Goal: Register for event/course: Sign up to attend an event or enroll in a course

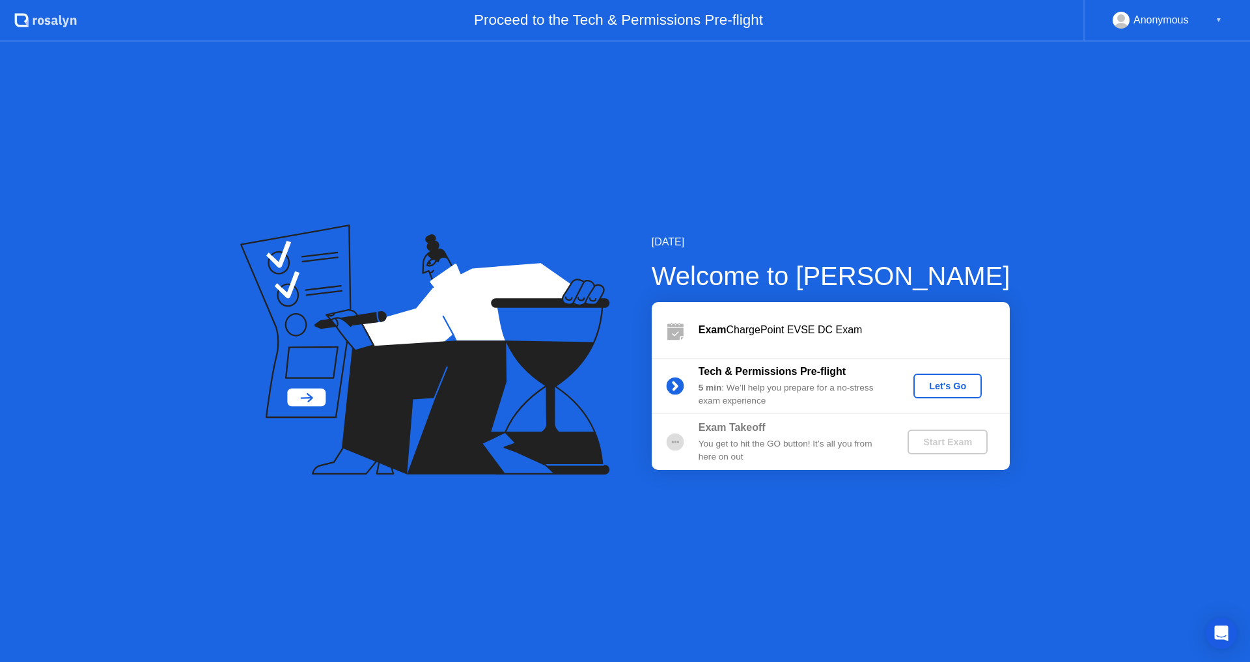
click at [732, 439] on div "You get to hit the GO button! It’s all you from here on out" at bounding box center [793, 451] width 188 height 27
click at [725, 324] on div "Exam ChargePoint EVSE DC Exam" at bounding box center [854, 330] width 311 height 16
click at [940, 387] on div "Let's Go" at bounding box center [948, 386] width 58 height 10
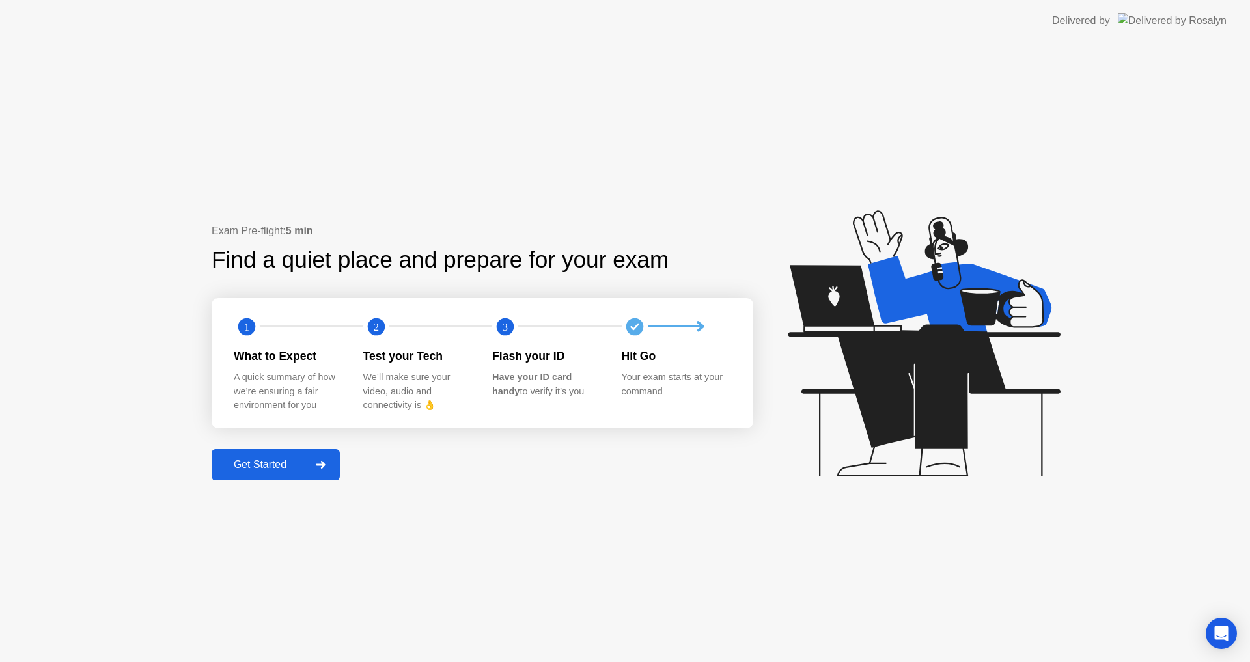
click at [253, 469] on div "Get Started" at bounding box center [259, 465] width 89 height 12
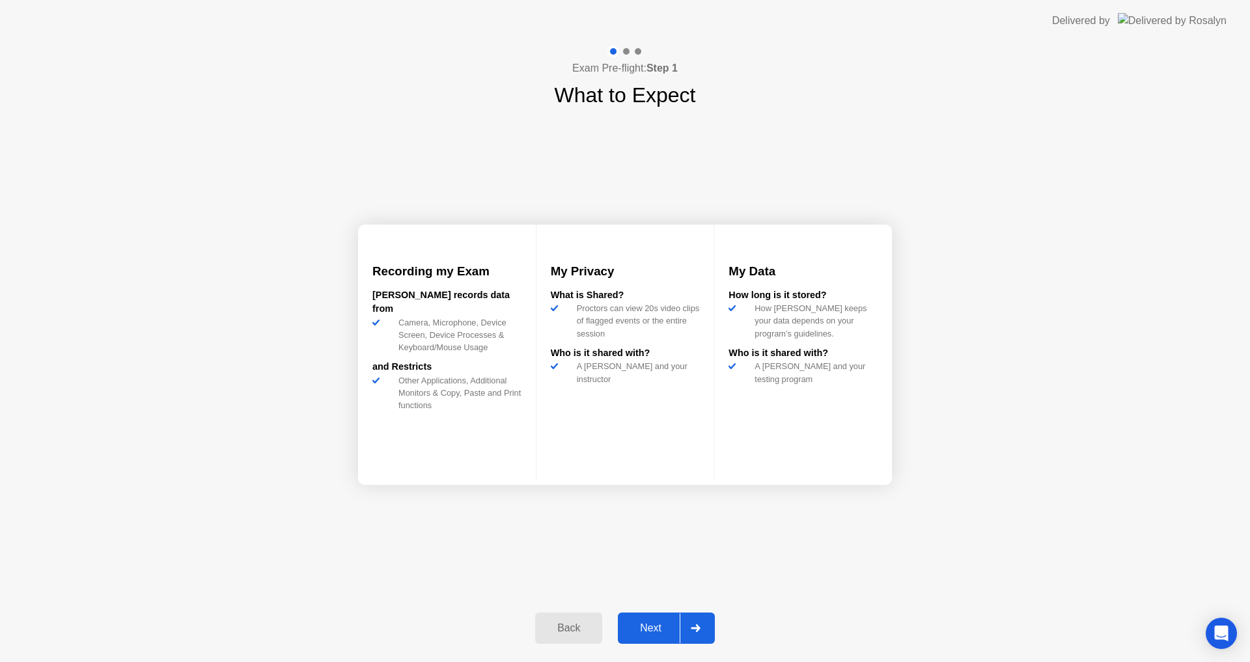
click at [661, 625] on div "Next" at bounding box center [651, 628] width 58 height 12
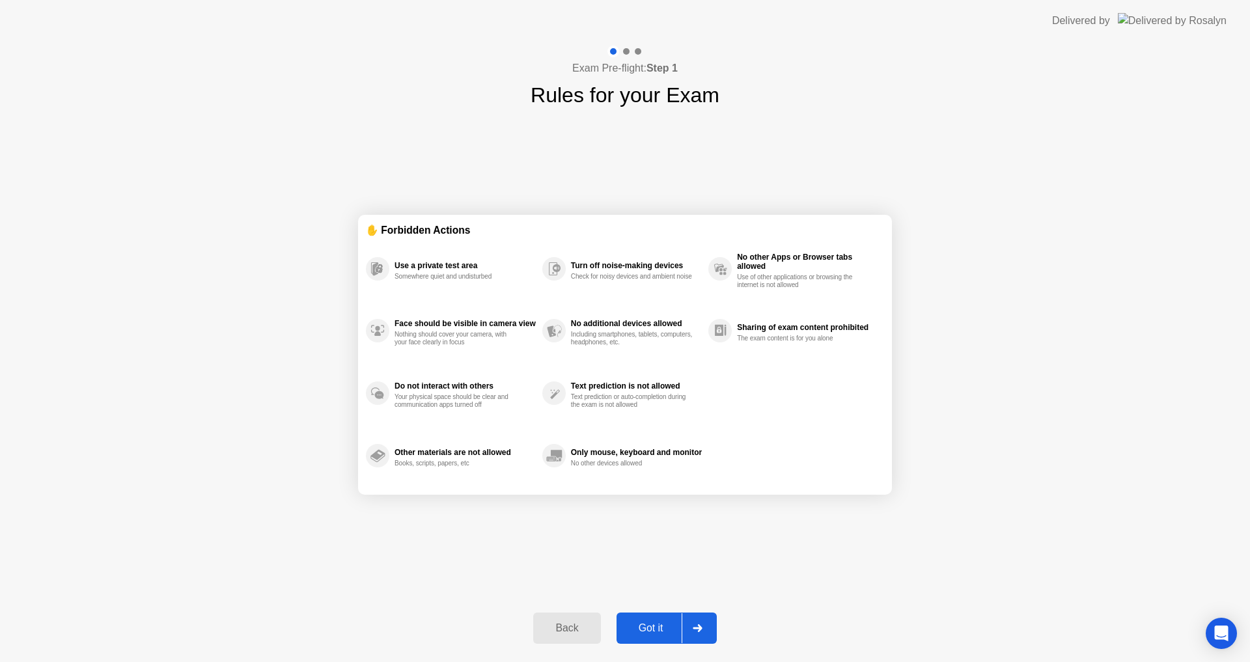
click at [650, 630] on div "Got it" at bounding box center [650, 628] width 61 height 12
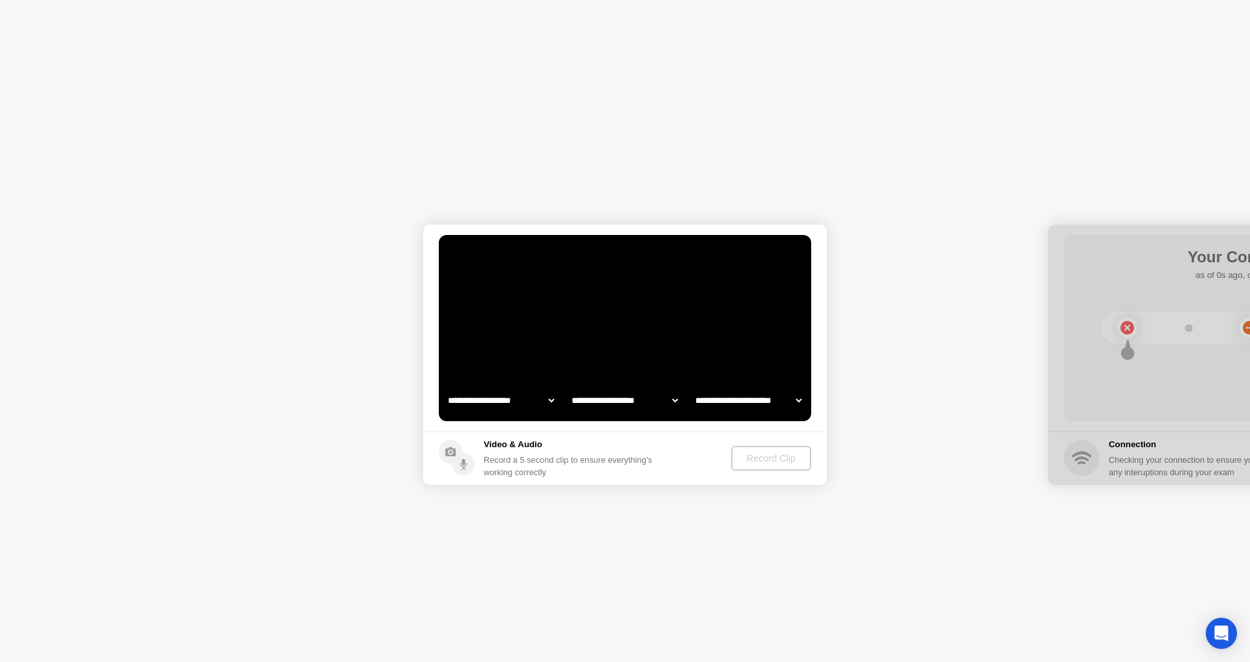
select select "**********"
select select "*******"
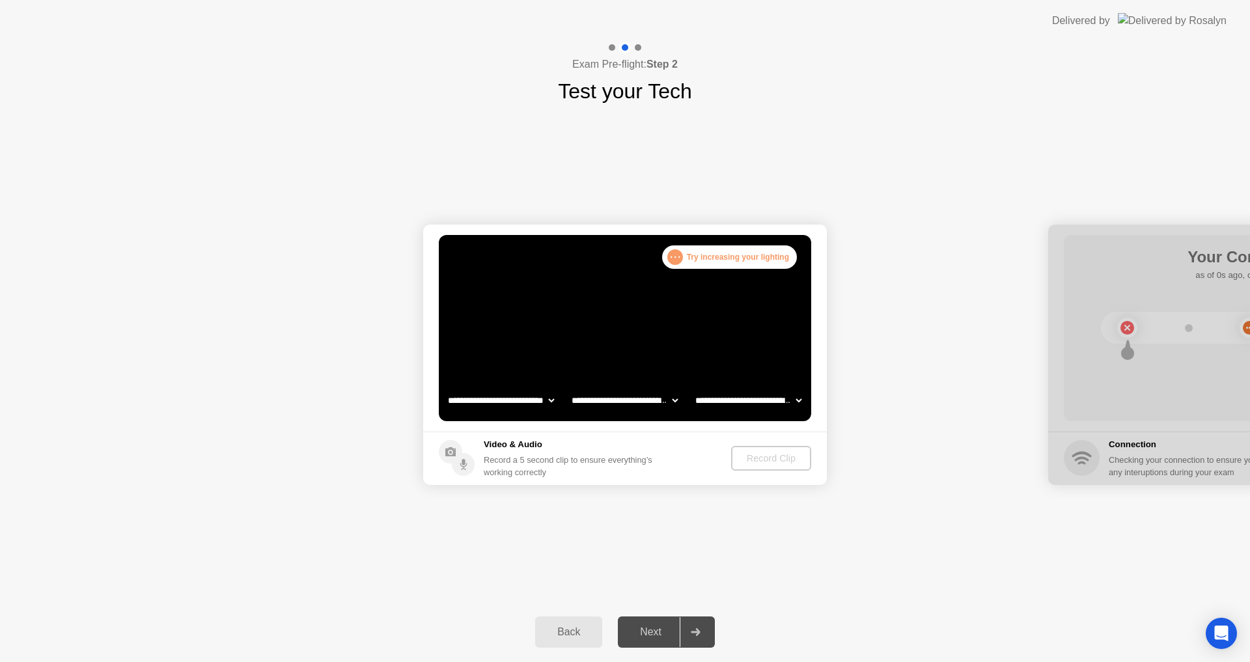
click at [770, 456] on div "Record Clip" at bounding box center [771, 458] width 70 height 10
click at [693, 259] on div ". . . Try increasing your lighting" at bounding box center [729, 256] width 135 height 23
click at [698, 335] on video at bounding box center [625, 328] width 372 height 186
click at [736, 260] on div ". . . Try increasing your lighting" at bounding box center [729, 256] width 135 height 23
click at [771, 460] on div "Record Clip" at bounding box center [772, 458] width 70 height 10
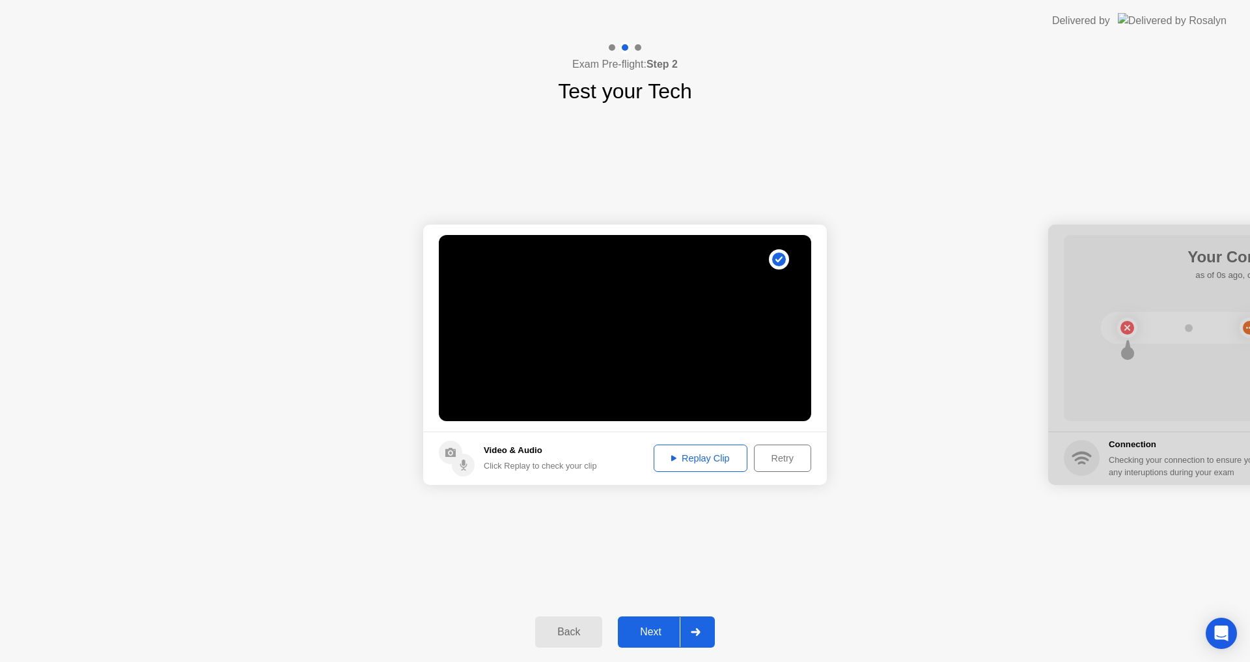
click at [701, 455] on div "Replay Clip" at bounding box center [700, 458] width 85 height 10
click at [742, 277] on video at bounding box center [625, 328] width 372 height 186
click at [710, 376] on video at bounding box center [625, 328] width 372 height 186
click at [563, 458] on div "Video & Audio Click Replay to check your clip" at bounding box center [540, 458] width 113 height 28
drag, startPoint x: 1076, startPoint y: 240, endPoint x: 1007, endPoint y: 237, distance: 69.1
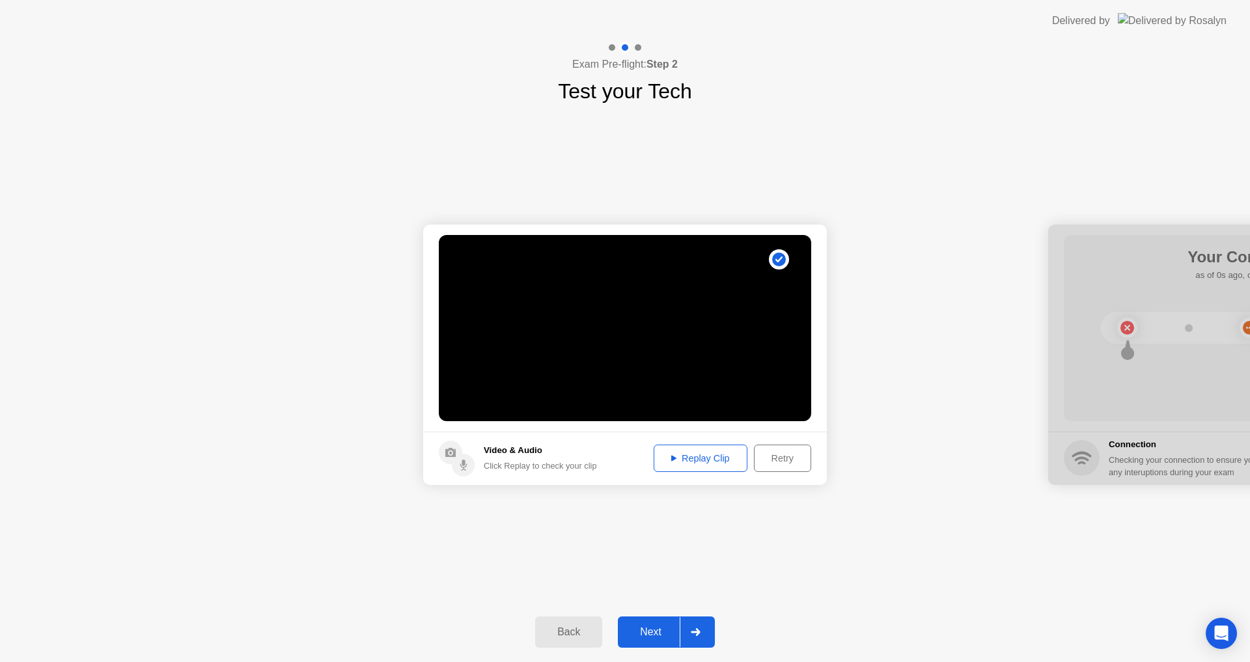
drag, startPoint x: 1062, startPoint y: 225, endPoint x: 960, endPoint y: 223, distance: 102.2
click at [654, 628] on div "Next" at bounding box center [651, 632] width 58 height 12
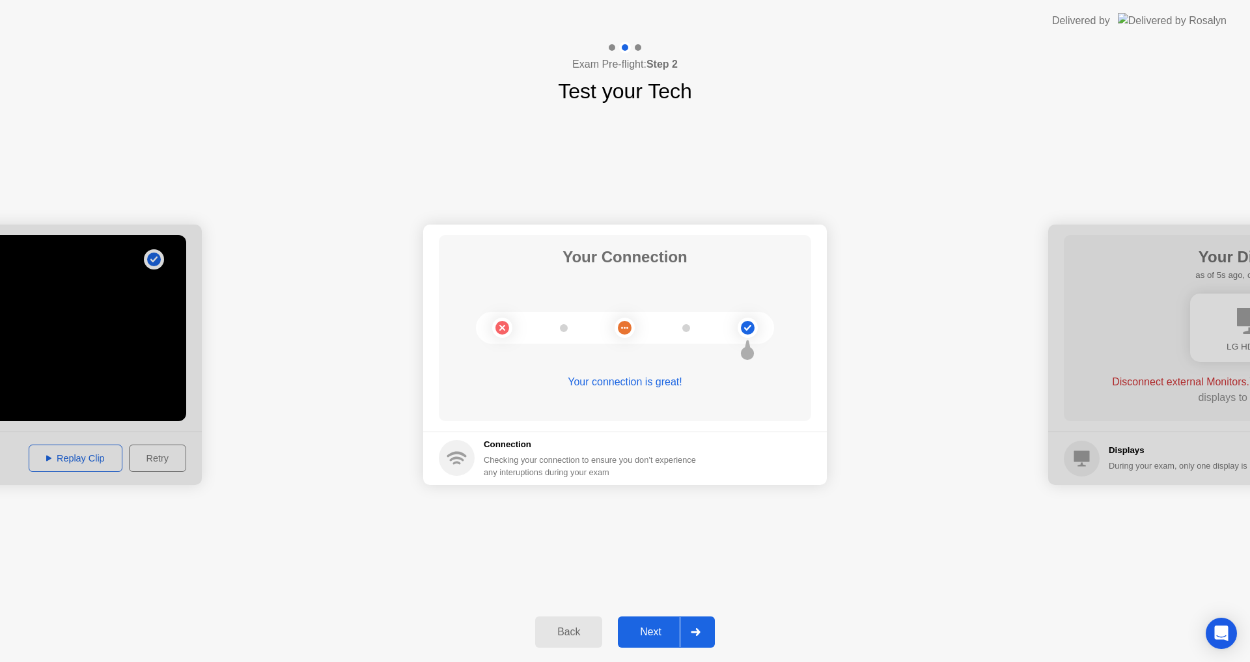
click at [653, 635] on div "Next" at bounding box center [651, 632] width 58 height 12
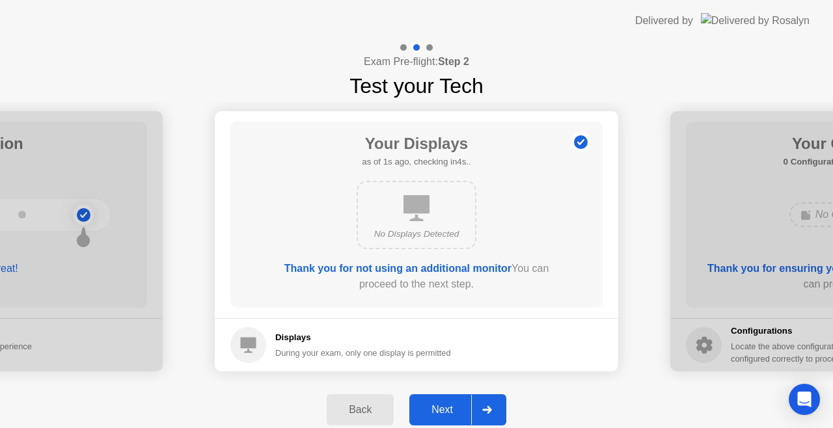
click at [453, 411] on div "Next" at bounding box center [442, 410] width 58 height 12
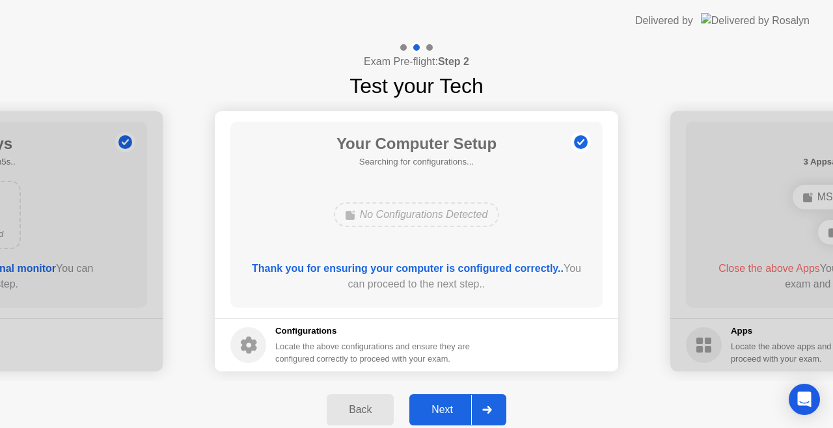
click at [443, 413] on div "Next" at bounding box center [442, 410] width 58 height 12
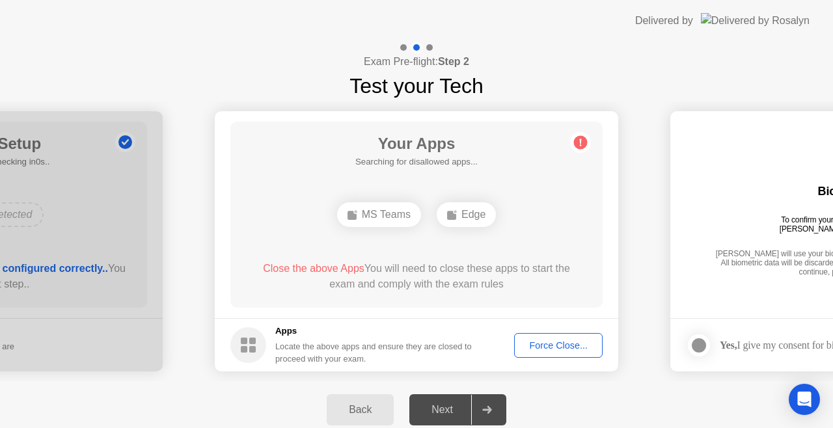
click at [549, 344] on div "Force Close..." at bounding box center [558, 345] width 79 height 10
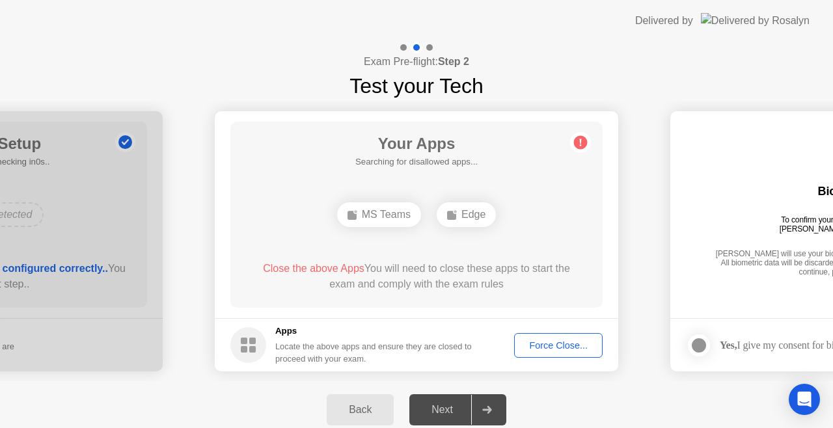
click at [557, 349] on div "Force Close..." at bounding box center [558, 345] width 79 height 10
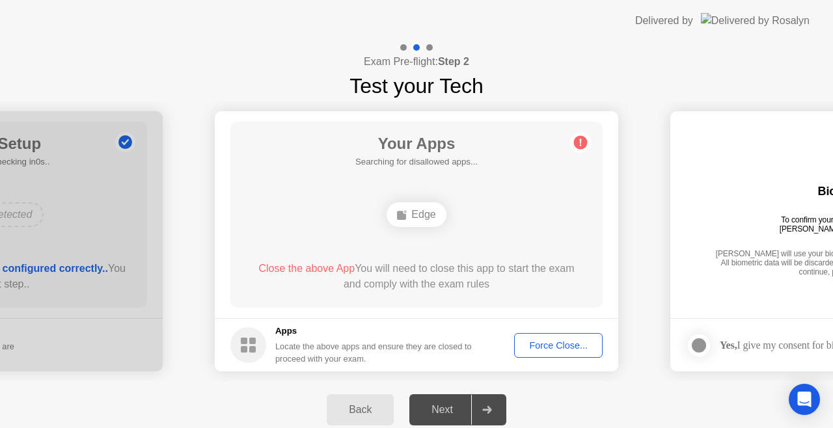
click at [572, 341] on div "Force Close..." at bounding box center [558, 345] width 79 height 10
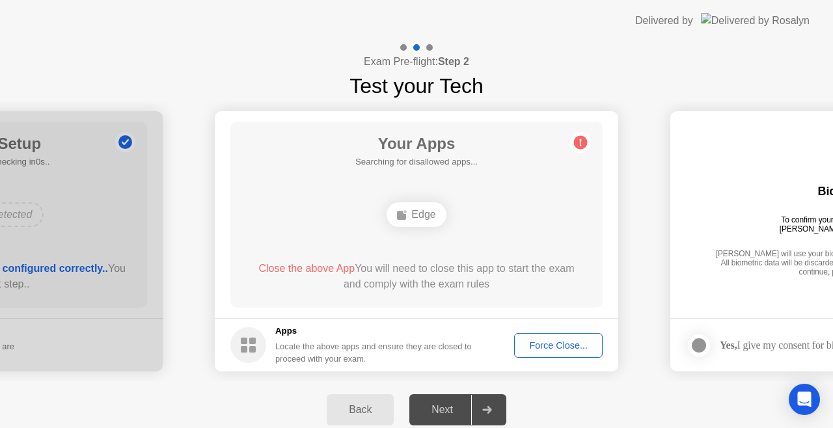
click at [545, 342] on div "Force Close..." at bounding box center [558, 345] width 79 height 10
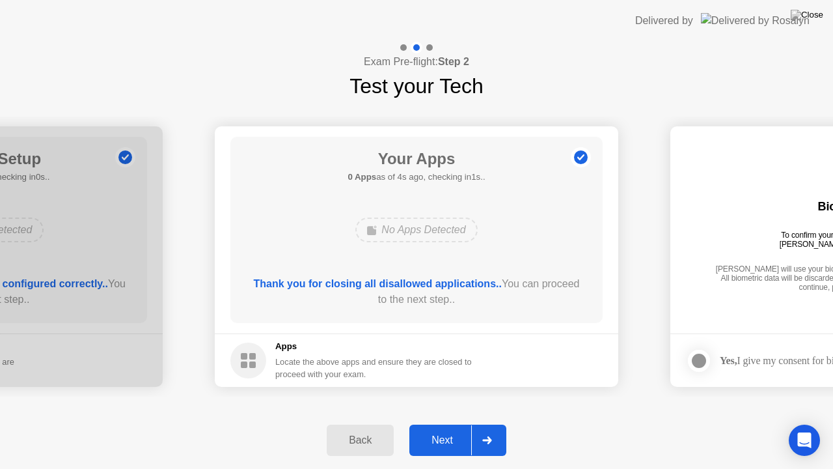
click at [446, 436] on div "Next" at bounding box center [442, 440] width 58 height 12
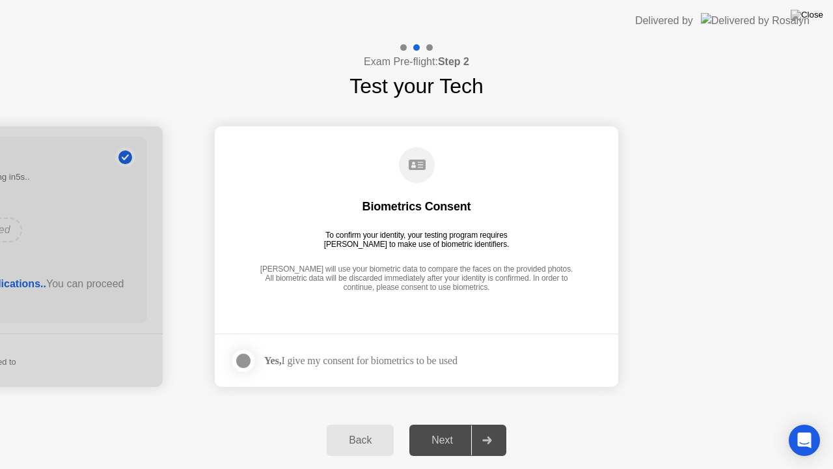
click at [247, 359] on div at bounding box center [244, 361] width 16 height 16
click at [459, 439] on div "Next" at bounding box center [442, 440] width 58 height 12
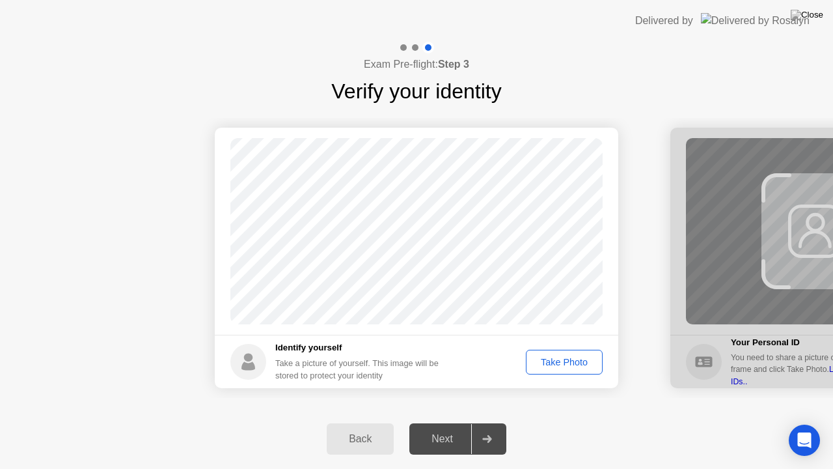
click at [575, 359] on div "Take Photo" at bounding box center [565, 362] width 68 height 10
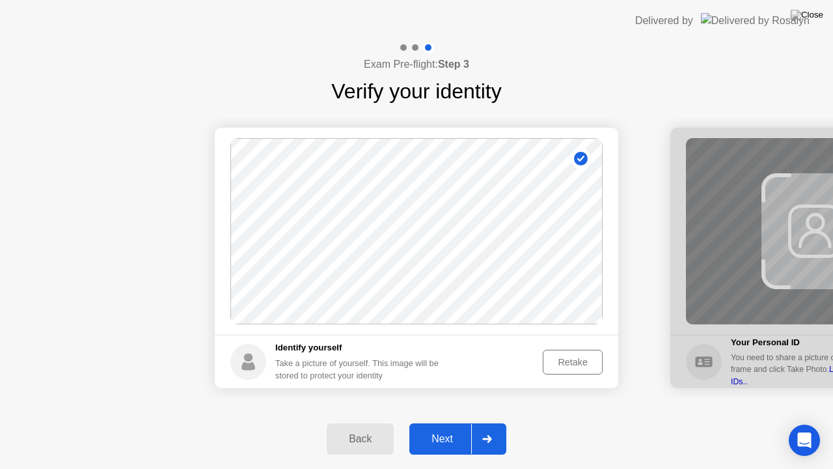
click at [436, 438] on div "Next" at bounding box center [442, 439] width 58 height 12
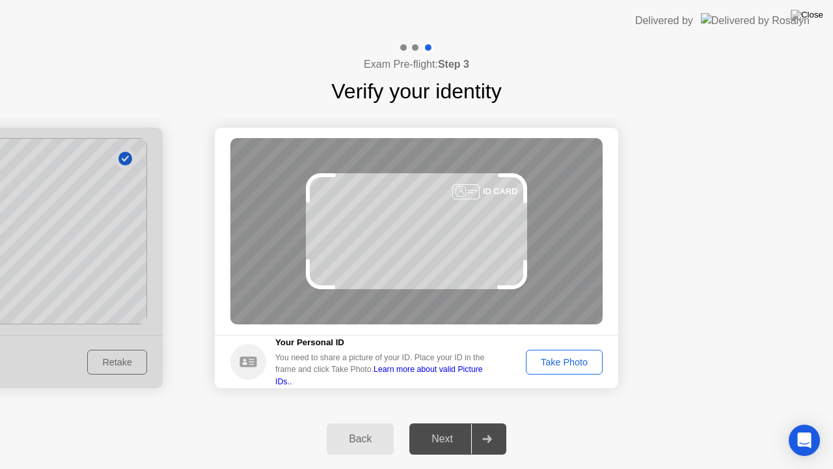
click at [568, 362] on div "Take Photo" at bounding box center [565, 362] width 68 height 10
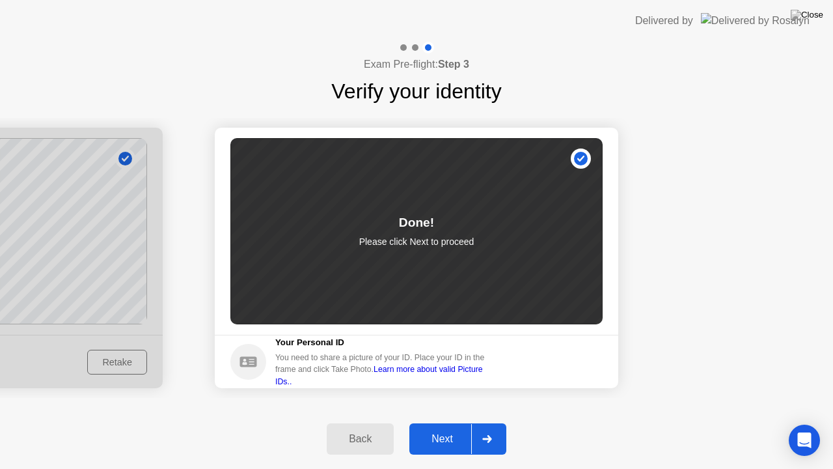
click at [454, 433] on div "Next" at bounding box center [442, 439] width 58 height 12
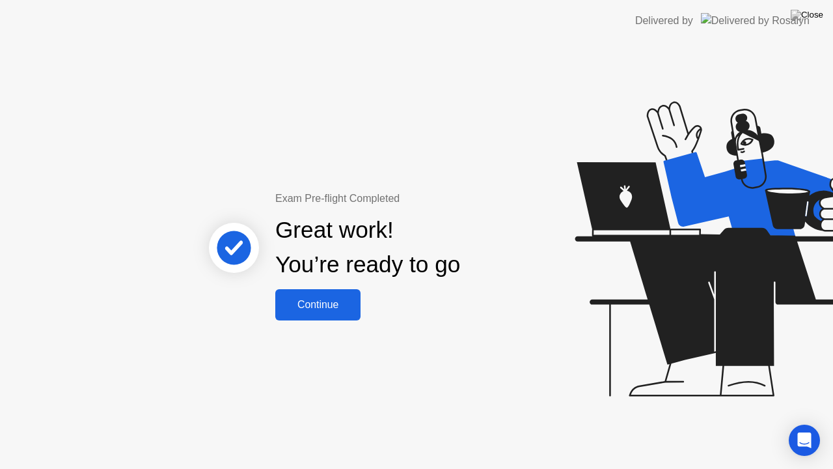
click at [328, 302] on div "Continue" at bounding box center [317, 305] width 77 height 12
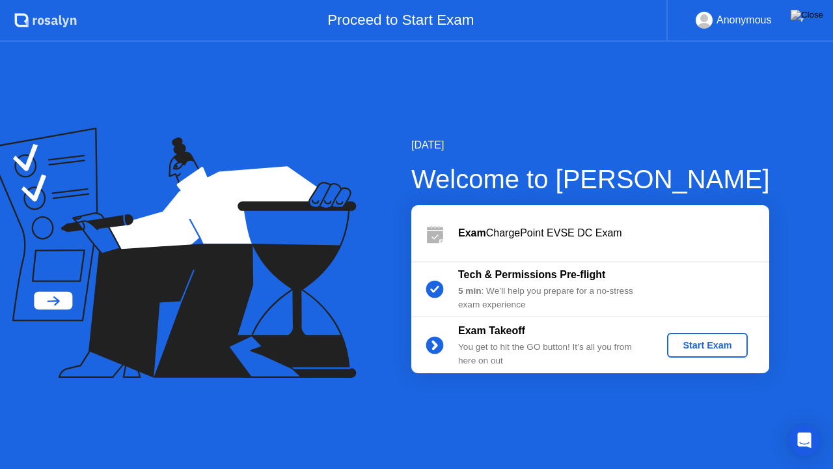
click at [693, 342] on div "Start Exam" at bounding box center [708, 345] width 70 height 10
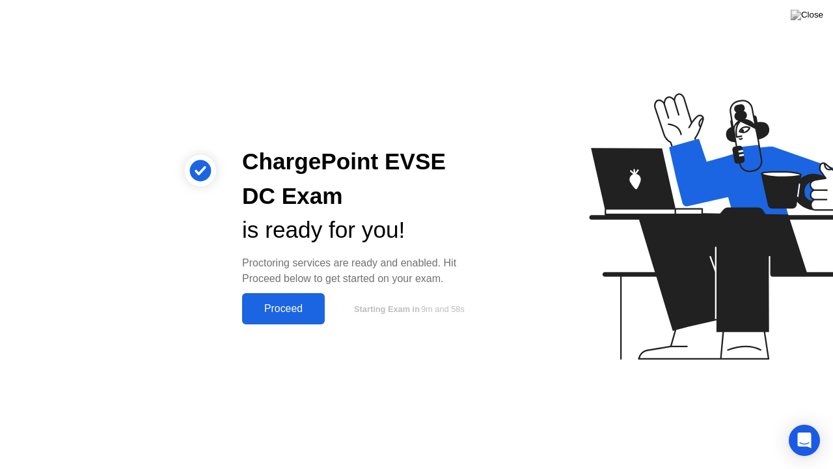
click at [279, 308] on div "Proceed" at bounding box center [283, 309] width 75 height 12
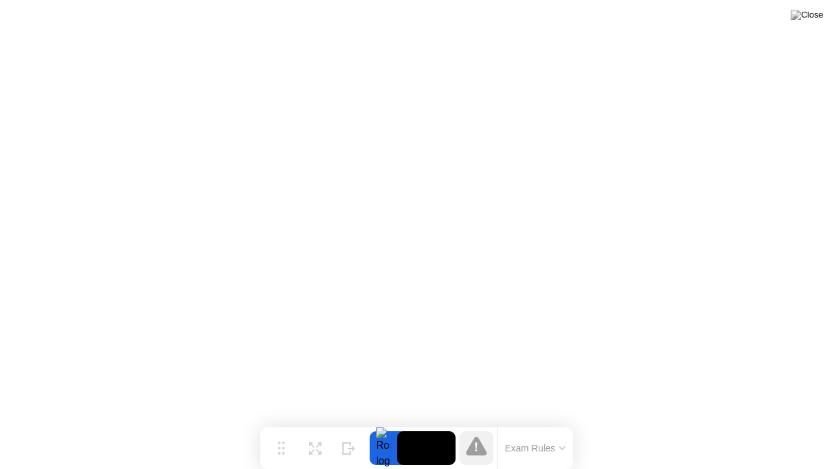
click at [564, 447] on icon at bounding box center [562, 448] width 5 height 3
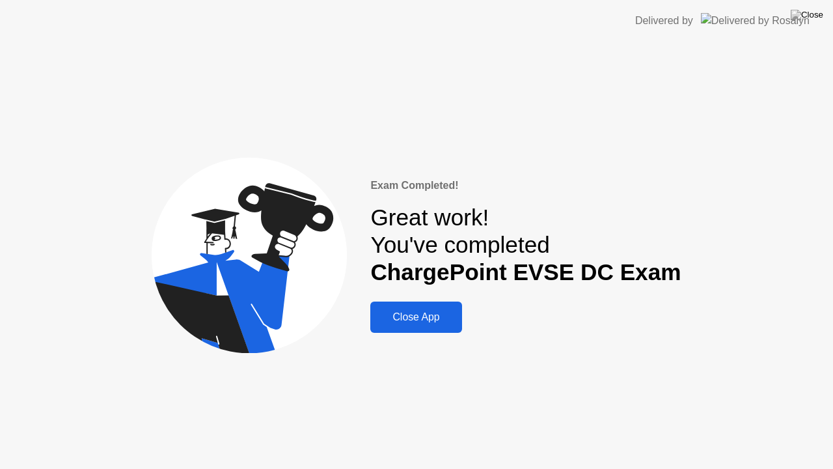
click at [423, 316] on div "Close App" at bounding box center [415, 317] width 83 height 12
